Goal: Book appointment/travel/reservation

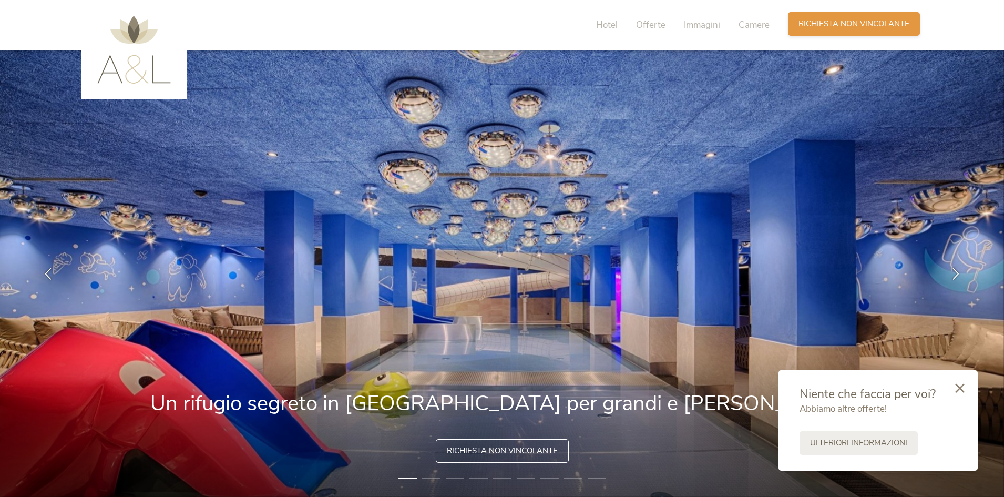
click at [840, 31] on div "Richiesta Richiesta non vincolante" at bounding box center [854, 24] width 132 height 24
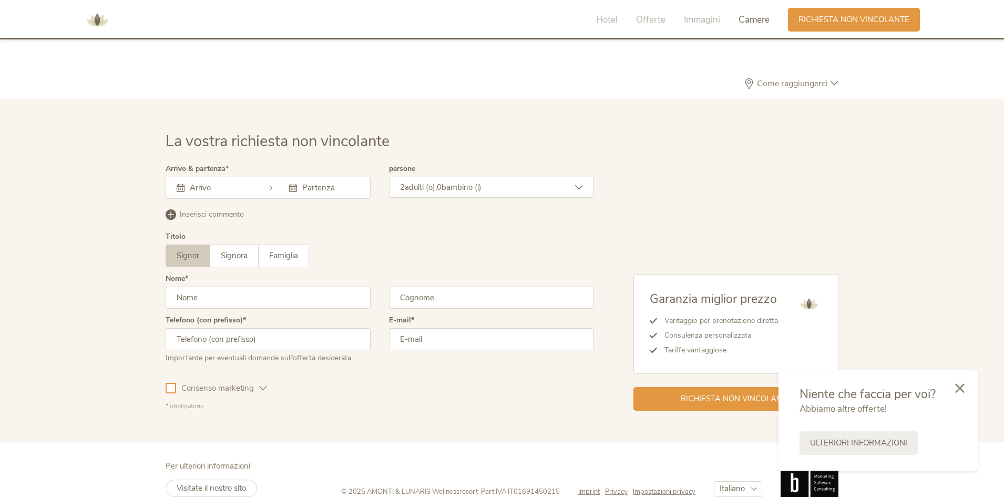
scroll to position [3080, 0]
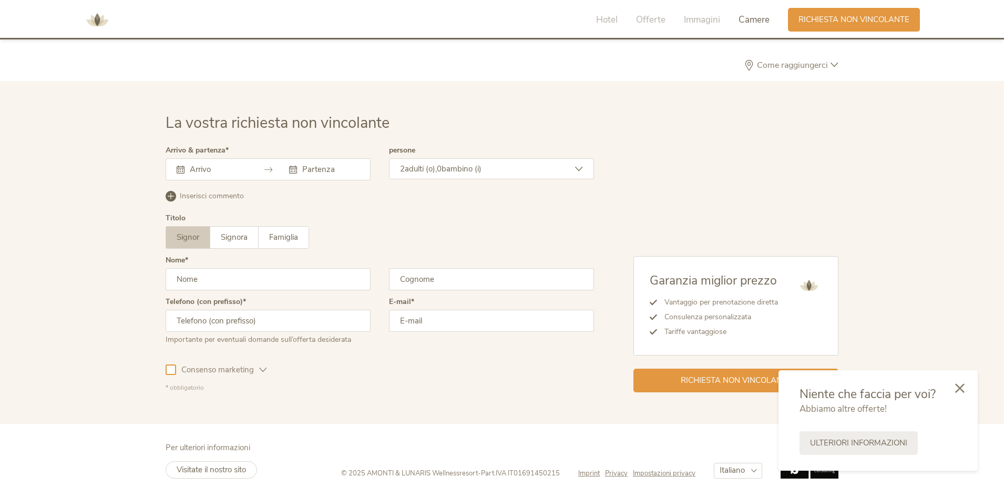
click at [239, 171] on input "text" at bounding box center [217, 169] width 60 height 11
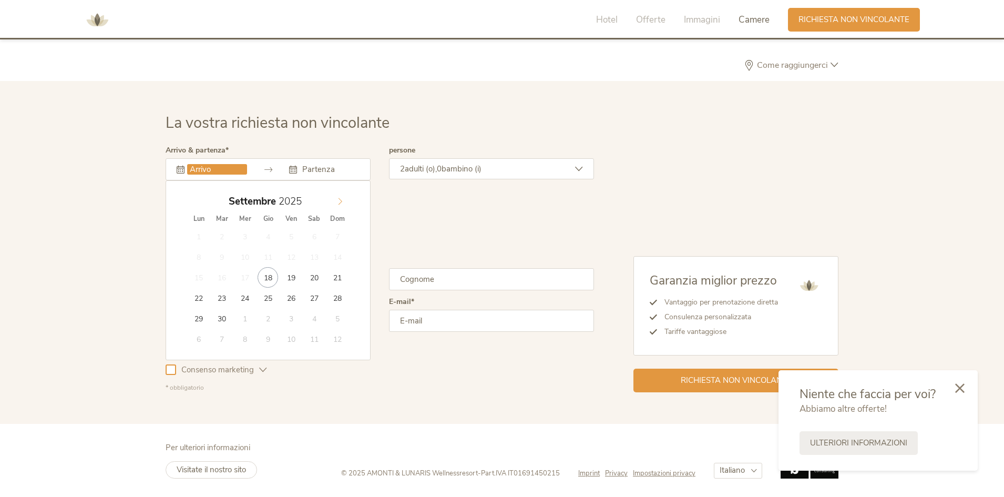
click at [337, 198] on icon at bounding box center [340, 201] width 7 height 7
type input "30.11.2025"
click at [337, 201] on icon at bounding box center [340, 201] width 7 height 7
type input "2025"
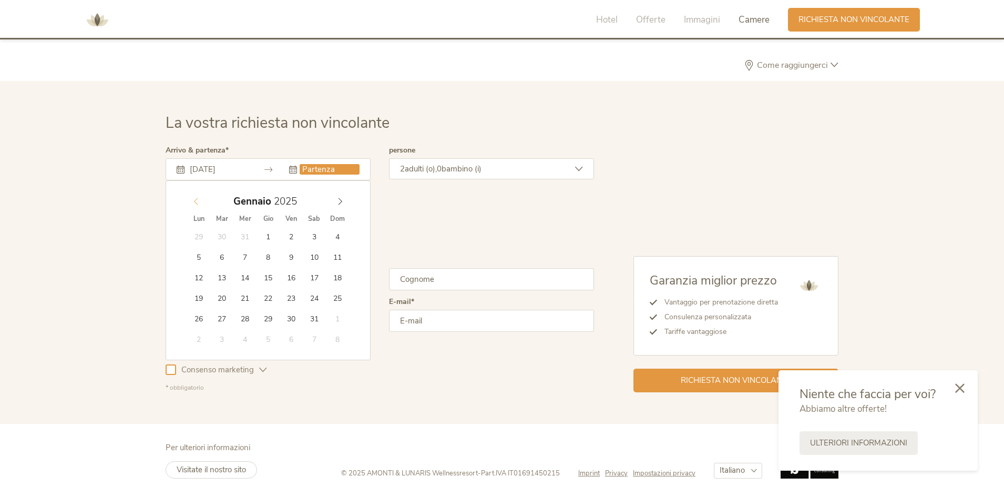
click at [196, 201] on div "Gennaio 2025" at bounding box center [268, 201] width 162 height 20
type input "02.12.2025"
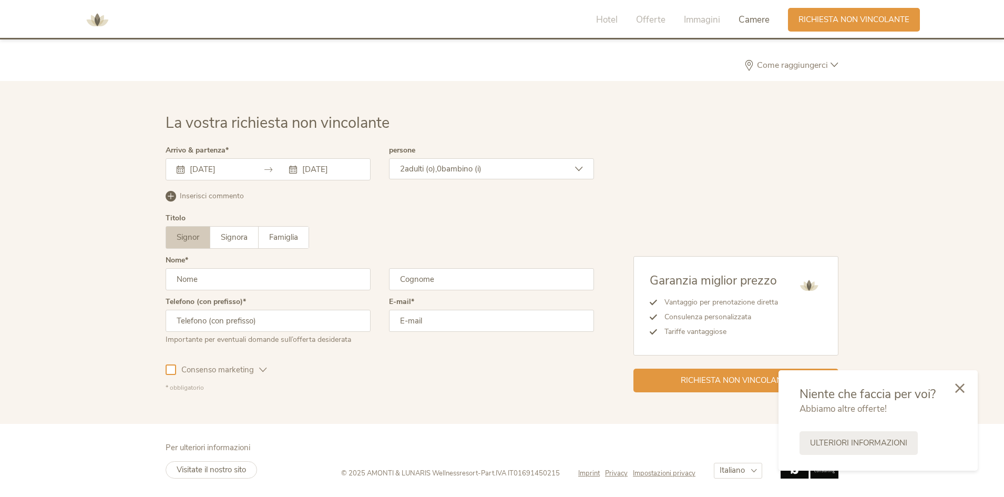
click at [564, 174] on div "2 adulti (o), 0 bambino (i)" at bounding box center [491, 168] width 205 height 21
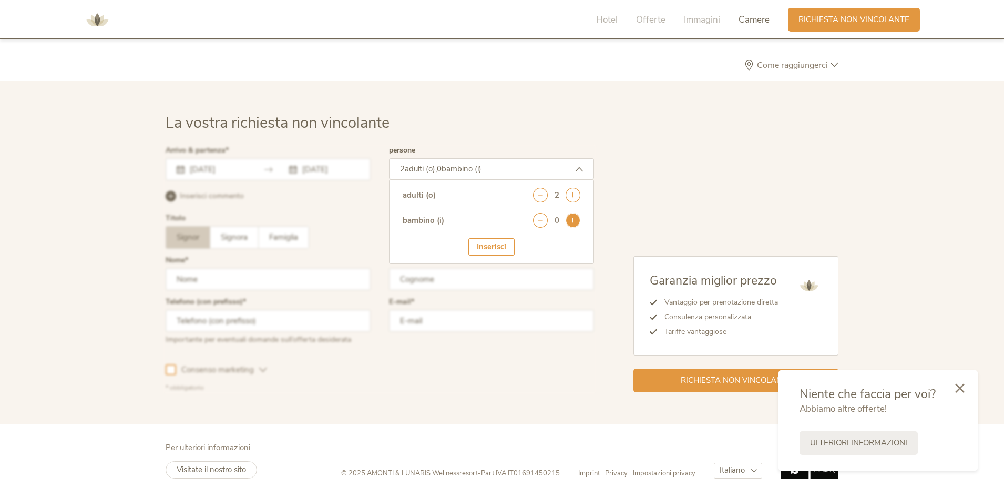
click at [573, 225] on icon at bounding box center [573, 220] width 15 height 15
click at [545, 252] on select "seleziona 0 1 2 3 4 5 6 7 8 9 10 11 12 13 14 15 16 17" at bounding box center [555, 249] width 52 height 17
select select "4"
click at [529, 241] on select "seleziona 0 1 2 3 4 5 6 7 8 9 10 11 12 13 14 15 16 17" at bounding box center [555, 249] width 52 height 17
click at [634, 119] on h2 "La vostra richiesta non vincolante" at bounding box center [502, 124] width 673 height 22
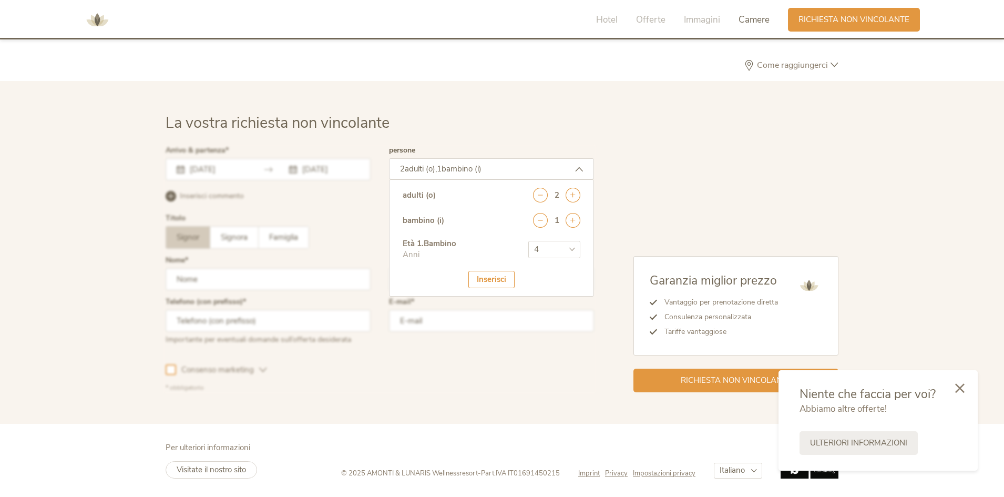
click at [488, 278] on div "Inserisci" at bounding box center [492, 279] width 46 height 17
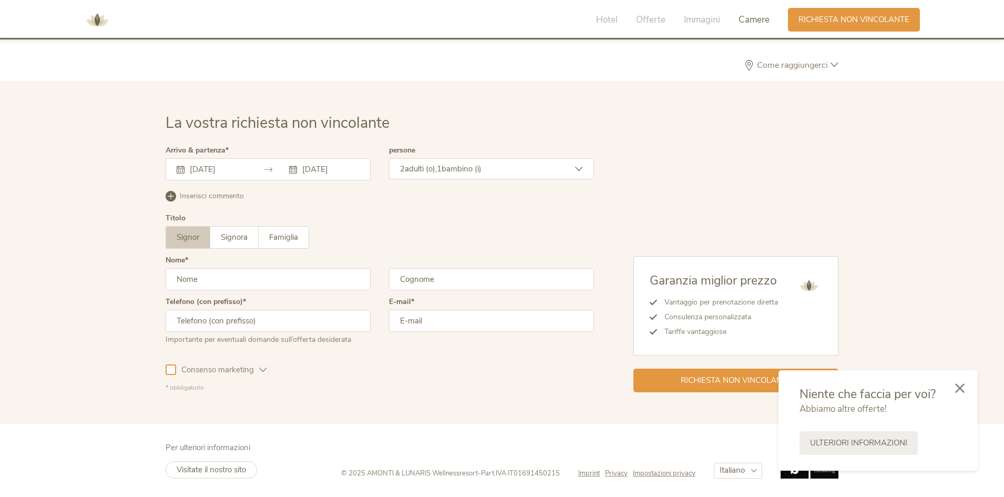
click at [237, 290] on input "text" at bounding box center [268, 279] width 205 height 22
type input "stefano"
type input "naumann"
type input "3392973569"
type input "cassio84@libero.it"
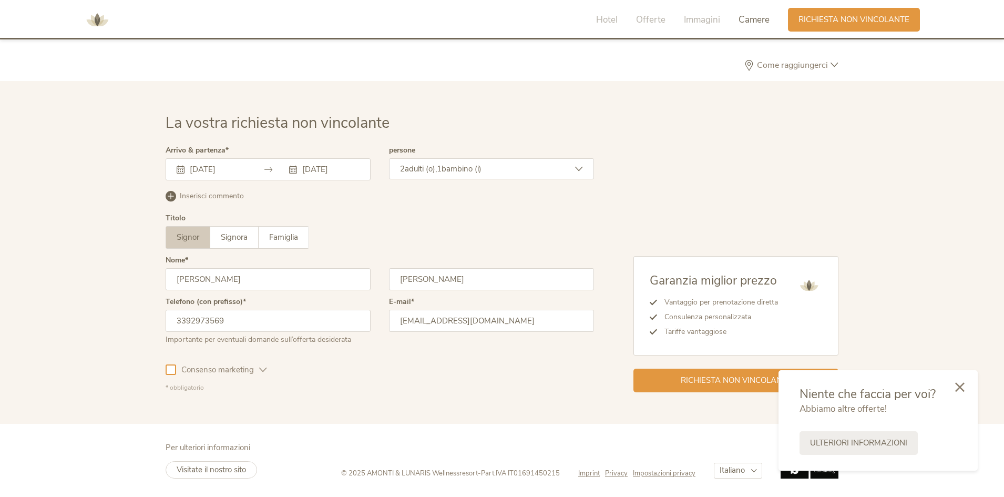
click at [963, 393] on div at bounding box center [960, 387] width 36 height 37
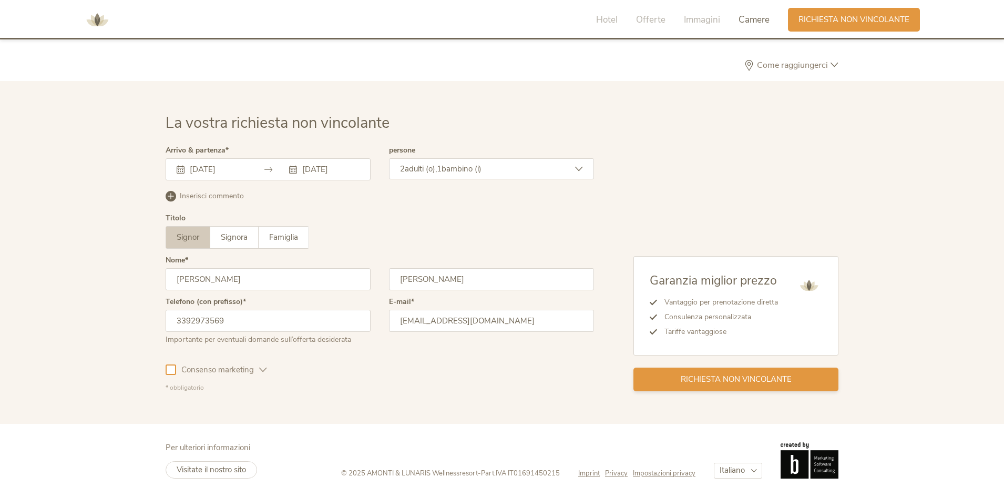
click at [734, 379] on span "Richiesta non vincolante" at bounding box center [736, 379] width 111 height 11
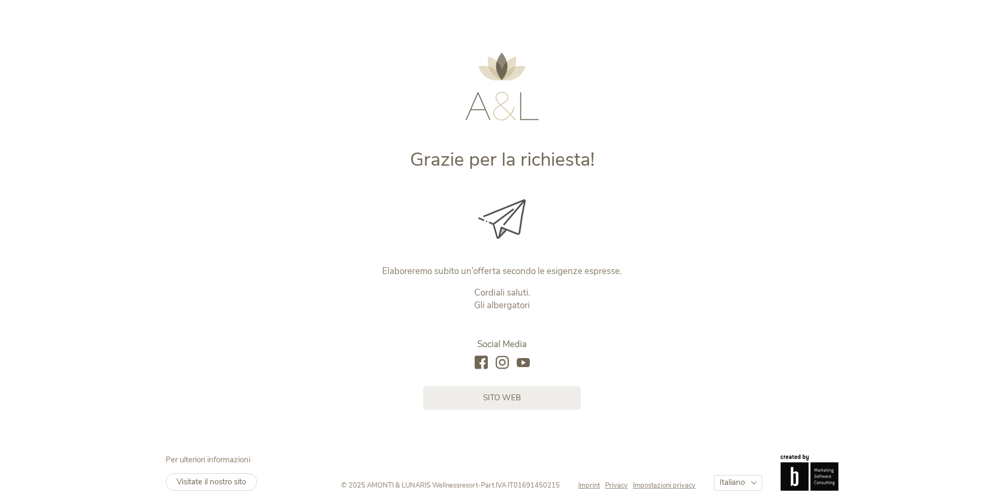
scroll to position [12, 0]
